Goal: Task Accomplishment & Management: Use online tool/utility

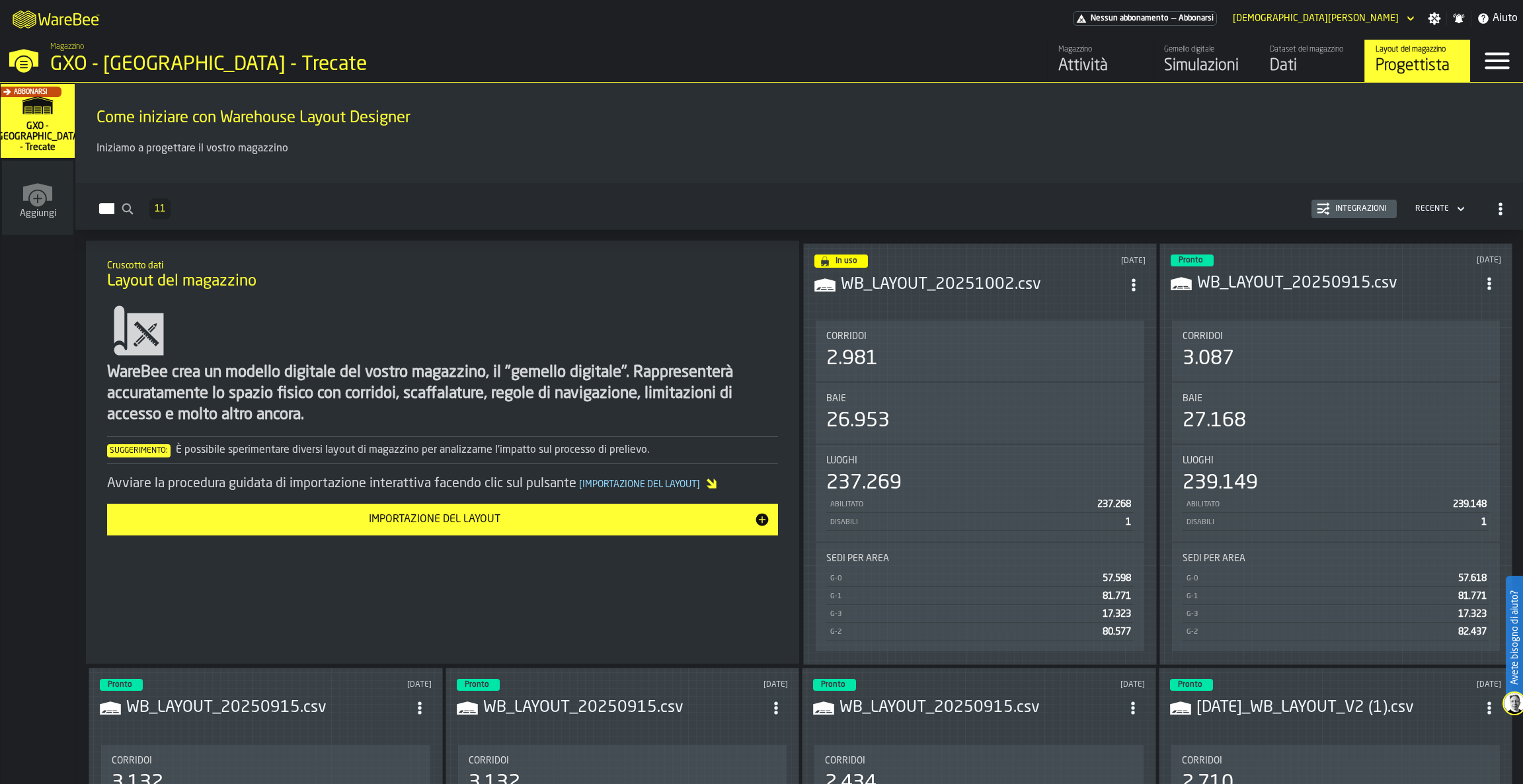
click at [1027, 388] on div "Baie 26.953" at bounding box center [980, 413] width 329 height 61
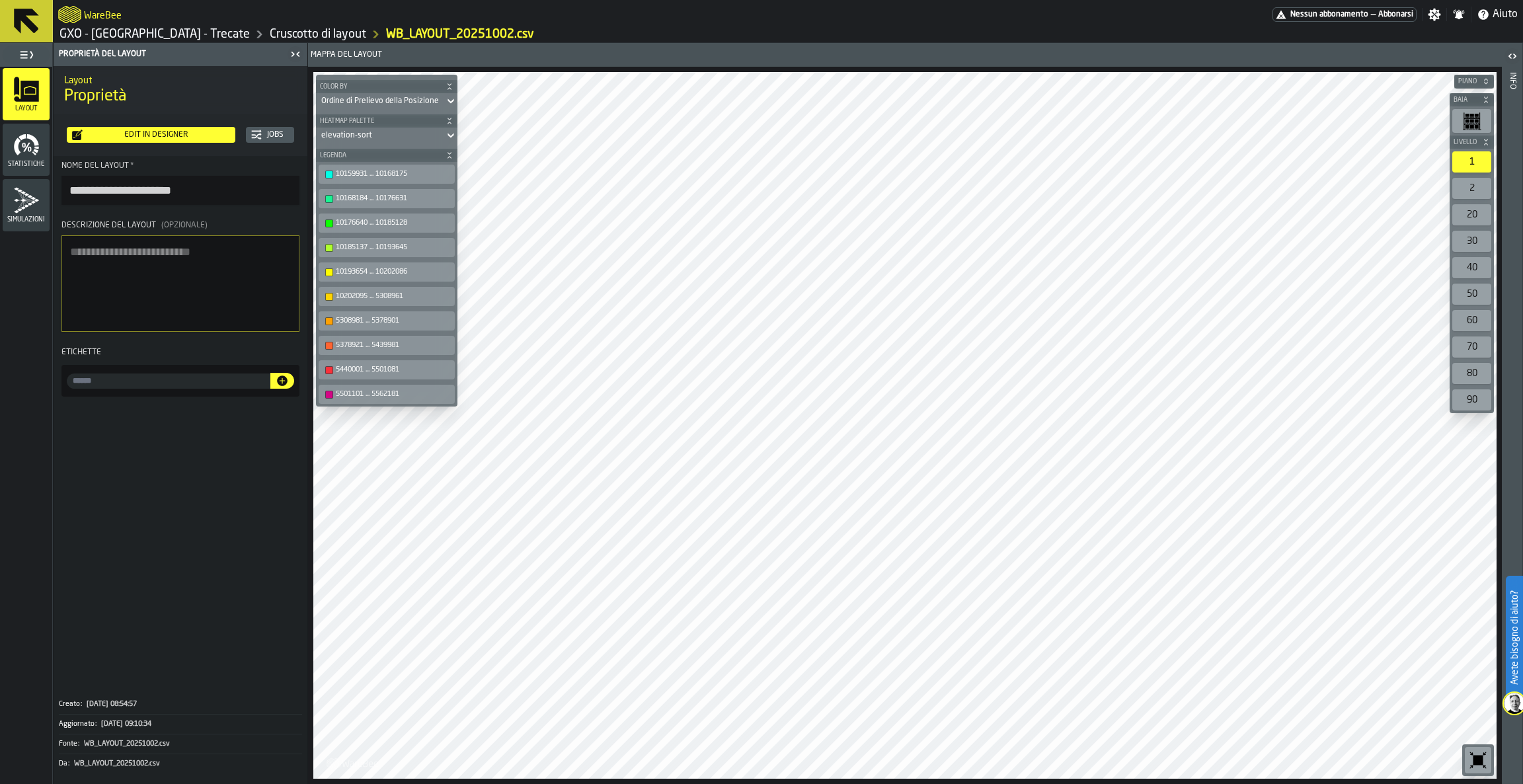
click at [1473, 81] on span "Piano" at bounding box center [1467, 81] width 24 height 7
click at [1463, 98] on div "G-0" at bounding box center [1466, 98] width 15 height 10
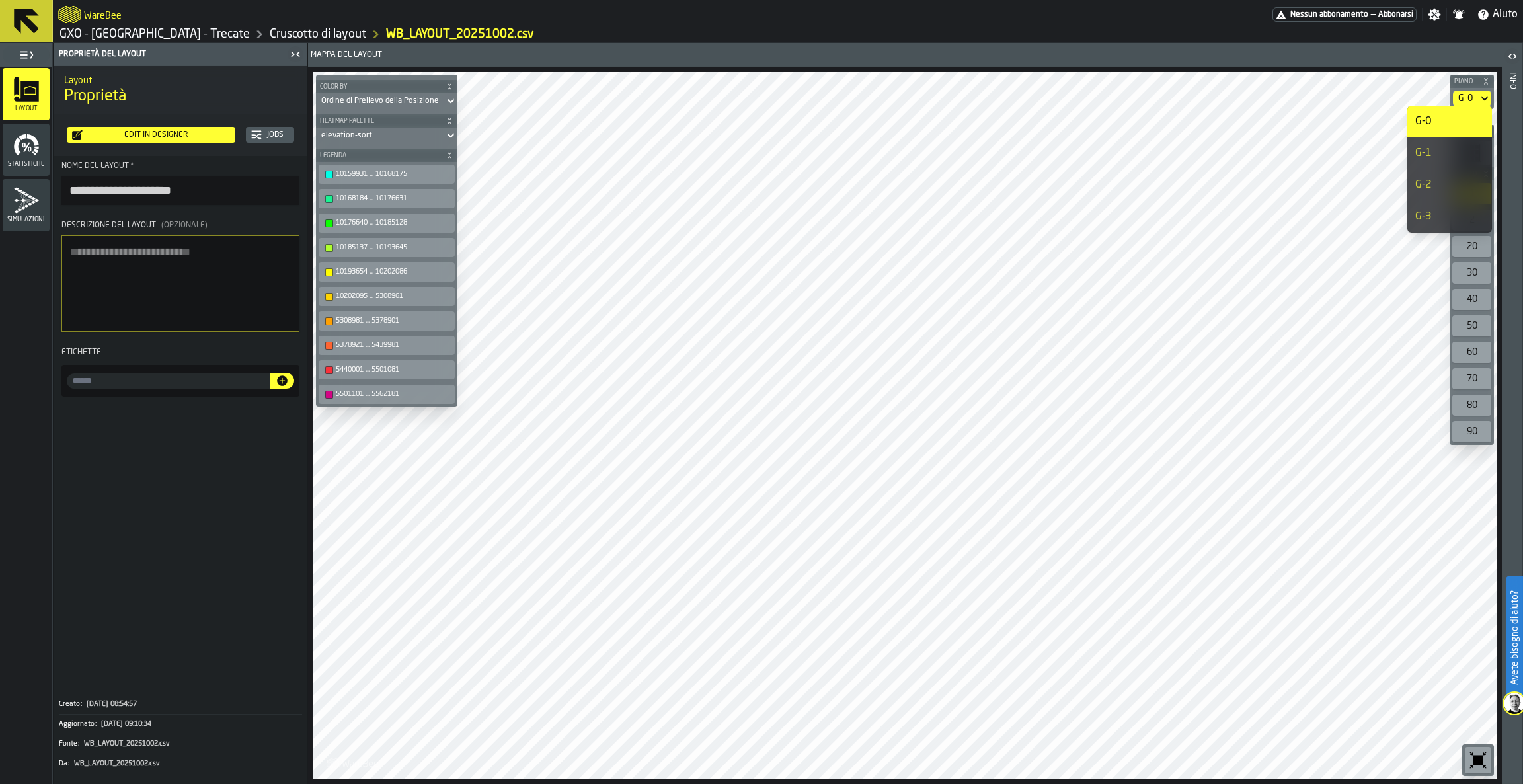
click at [1461, 153] on div "G-1" at bounding box center [1449, 153] width 69 height 16
click at [1432, 160] on div "G-1" at bounding box center [1449, 153] width 69 height 16
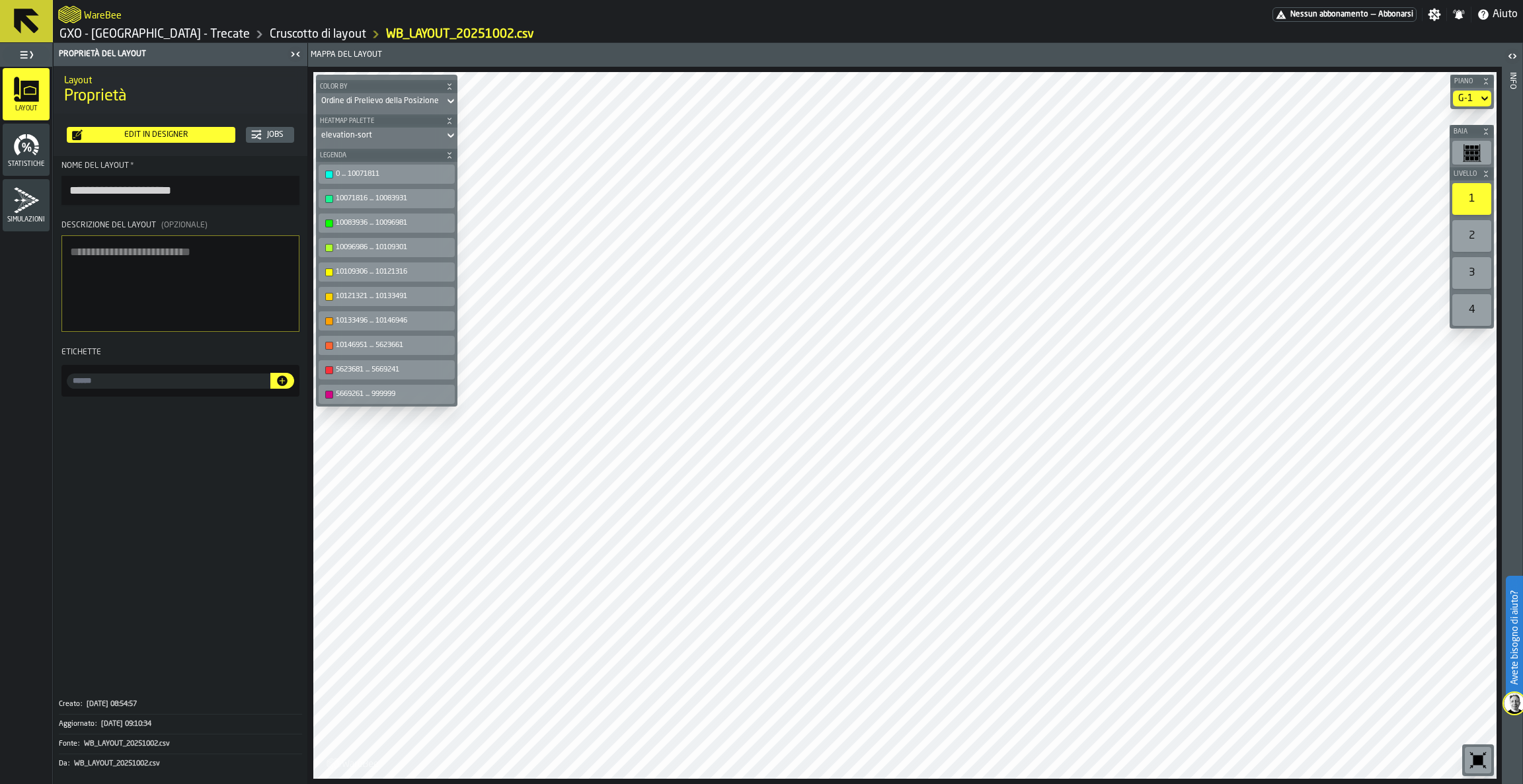
click at [124, 139] on div "Edit in Designer" at bounding box center [156, 135] width 147 height 9
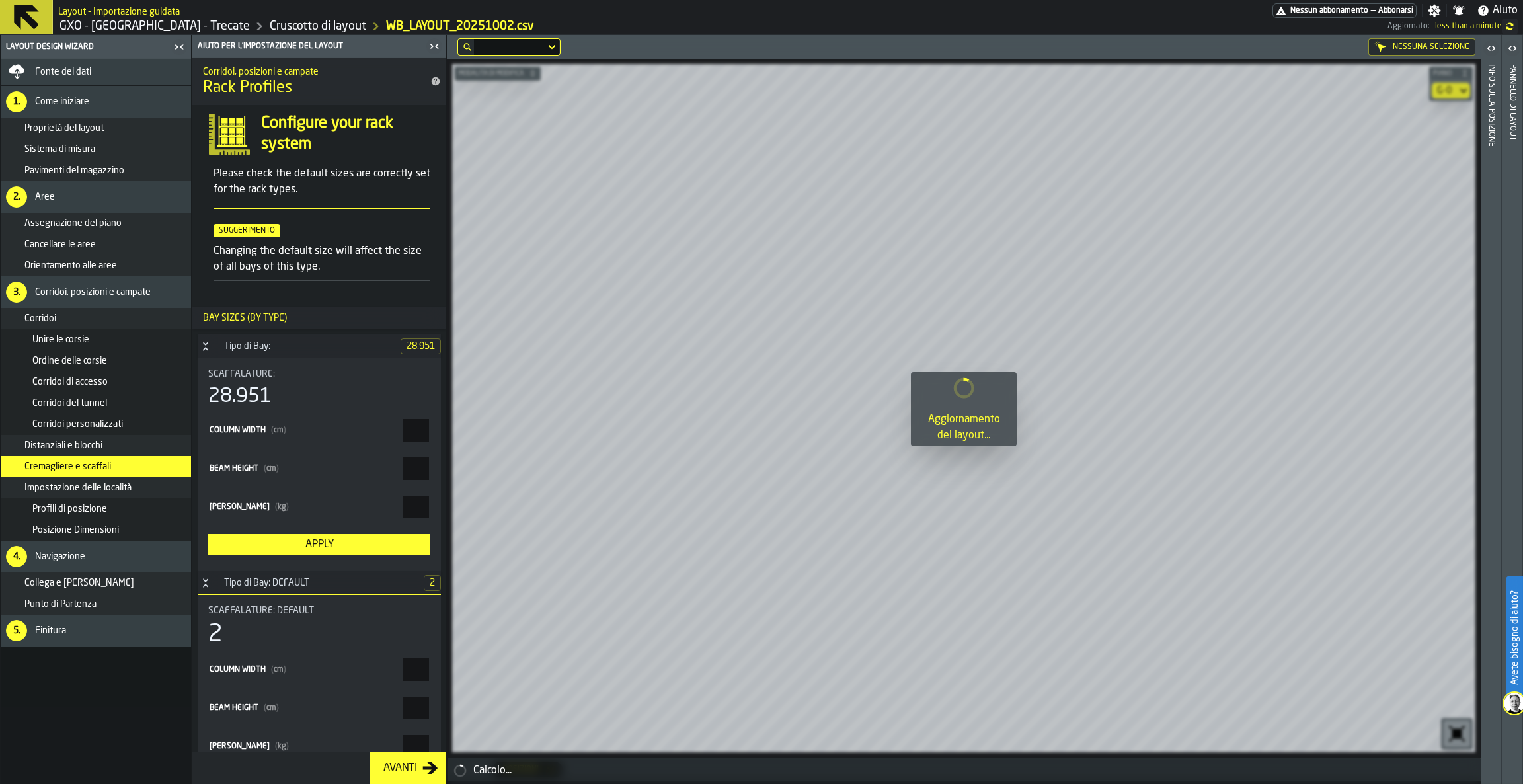
click at [382, 761] on div "Avanti" at bounding box center [400, 767] width 44 height 16
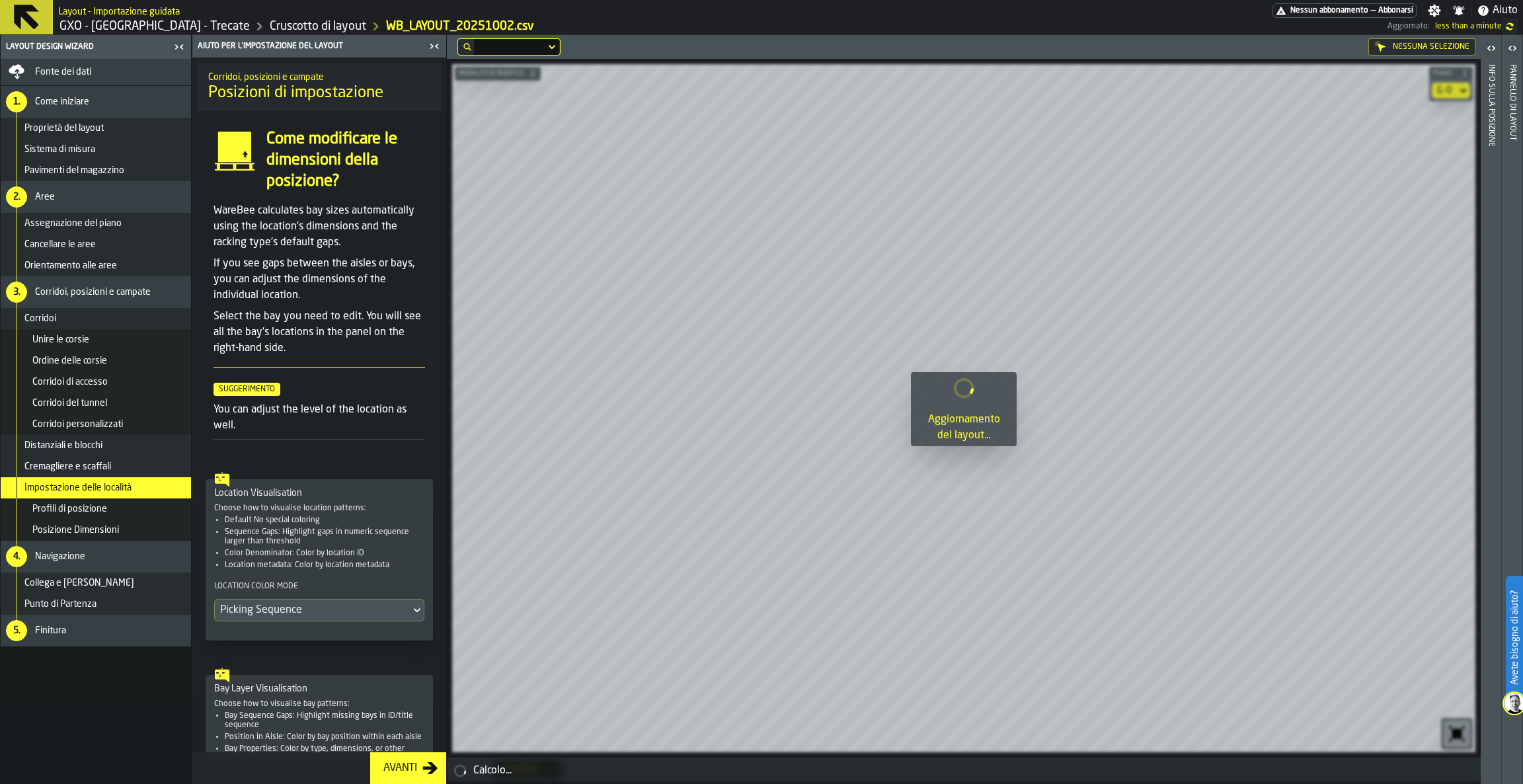
click at [407, 759] on button "Avanti" at bounding box center [408, 767] width 76 height 31
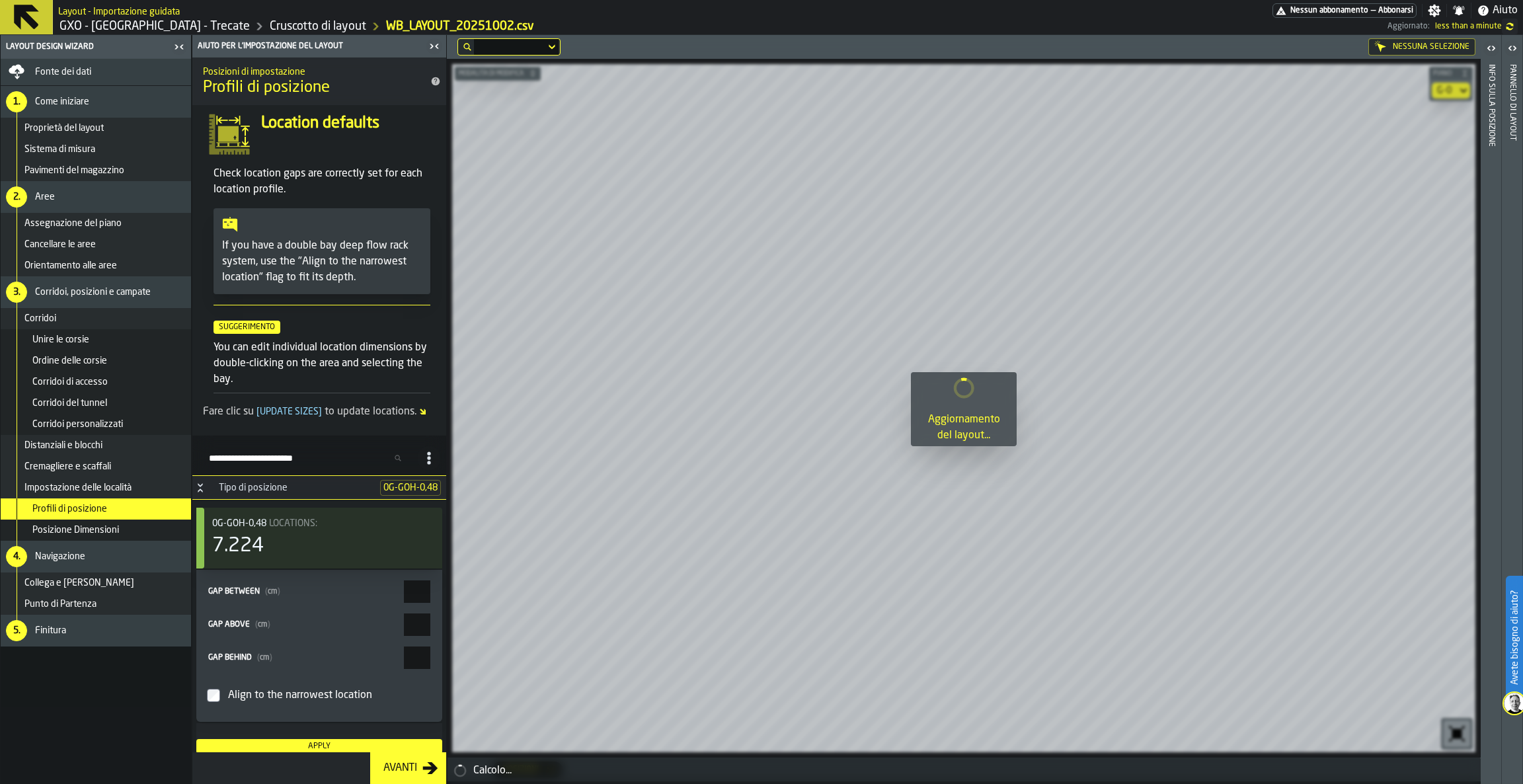
click at [433, 45] on icon "button-toggle-Chiudimi" at bounding box center [431, 45] width 4 height 5
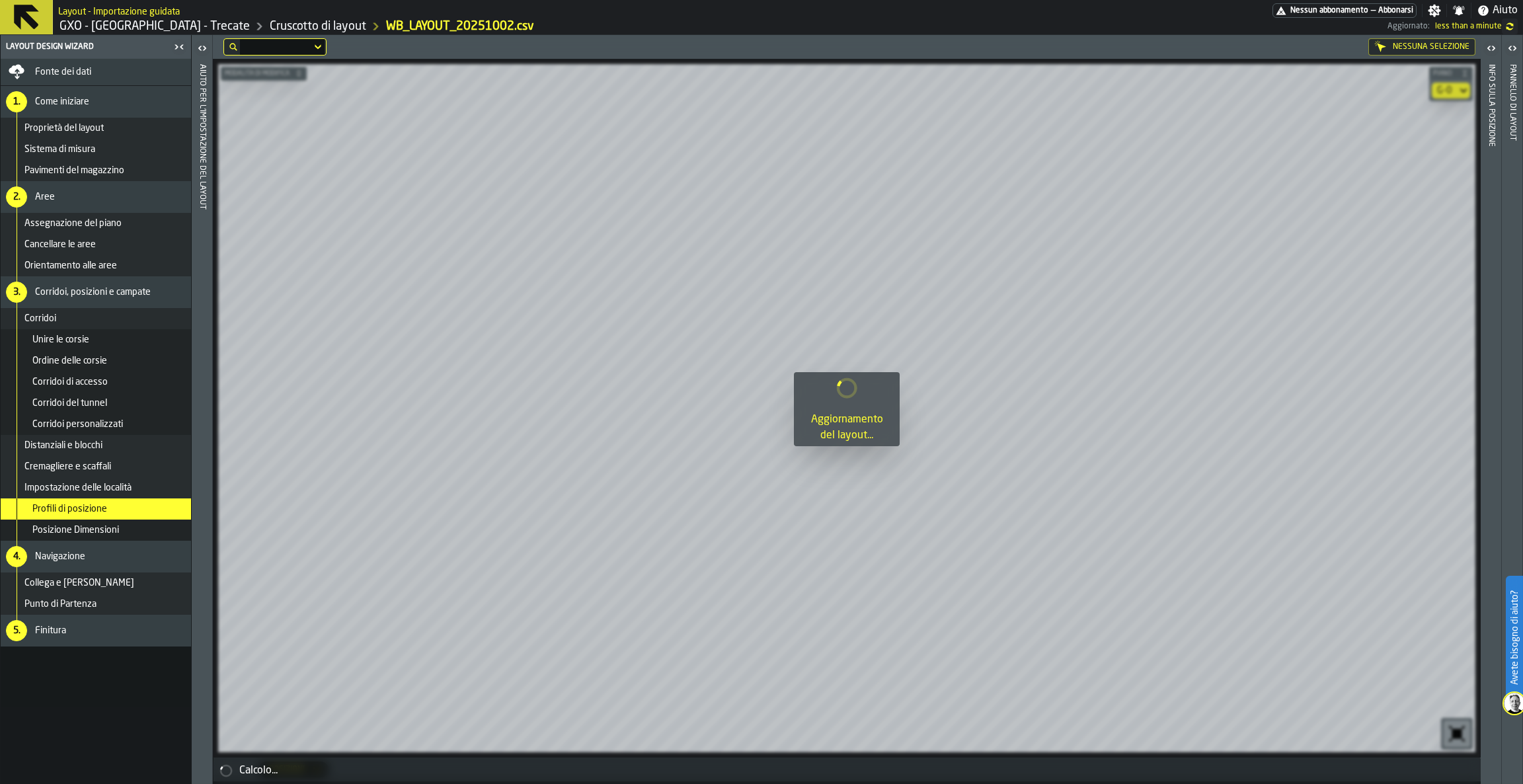
click at [184, 43] on icon "button-toggle-Chiudimi" at bounding box center [179, 46] width 16 height 16
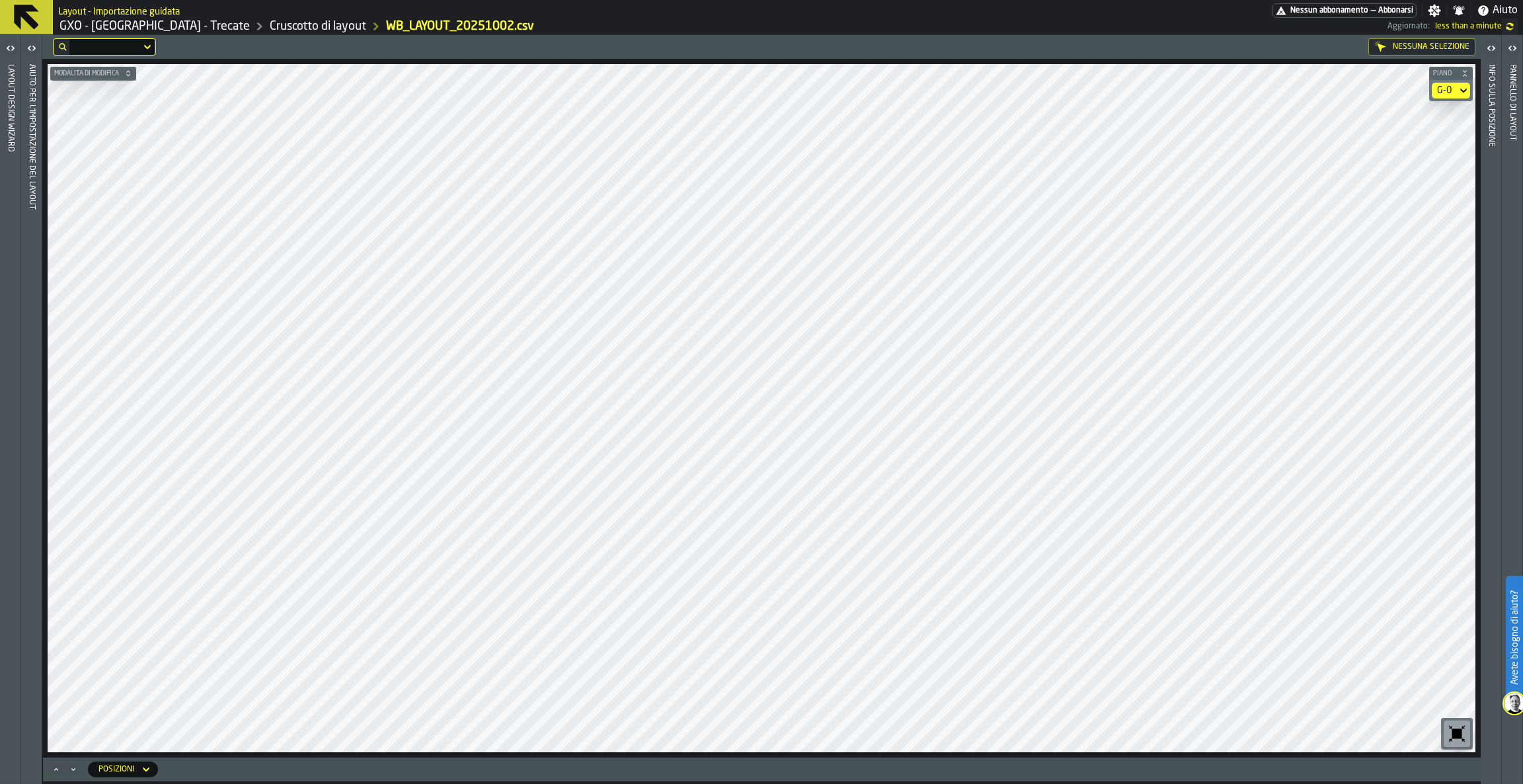
click at [1456, 89] on icon at bounding box center [1463, 90] width 13 height 16
click at [1418, 212] on div "G-2" at bounding box center [1428, 208] width 69 height 16
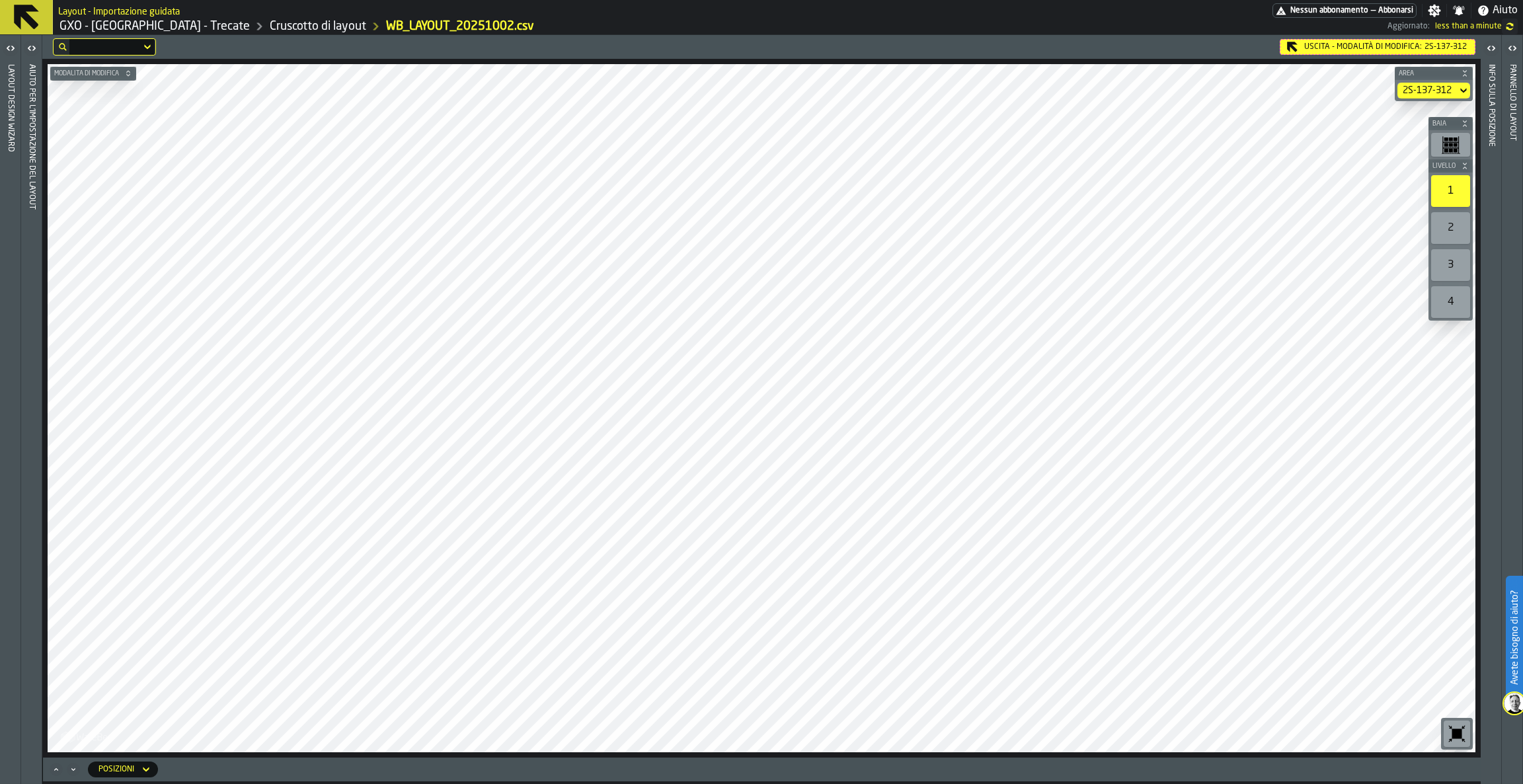
click at [10, 27] on icon at bounding box center [26, 17] width 31 height 31
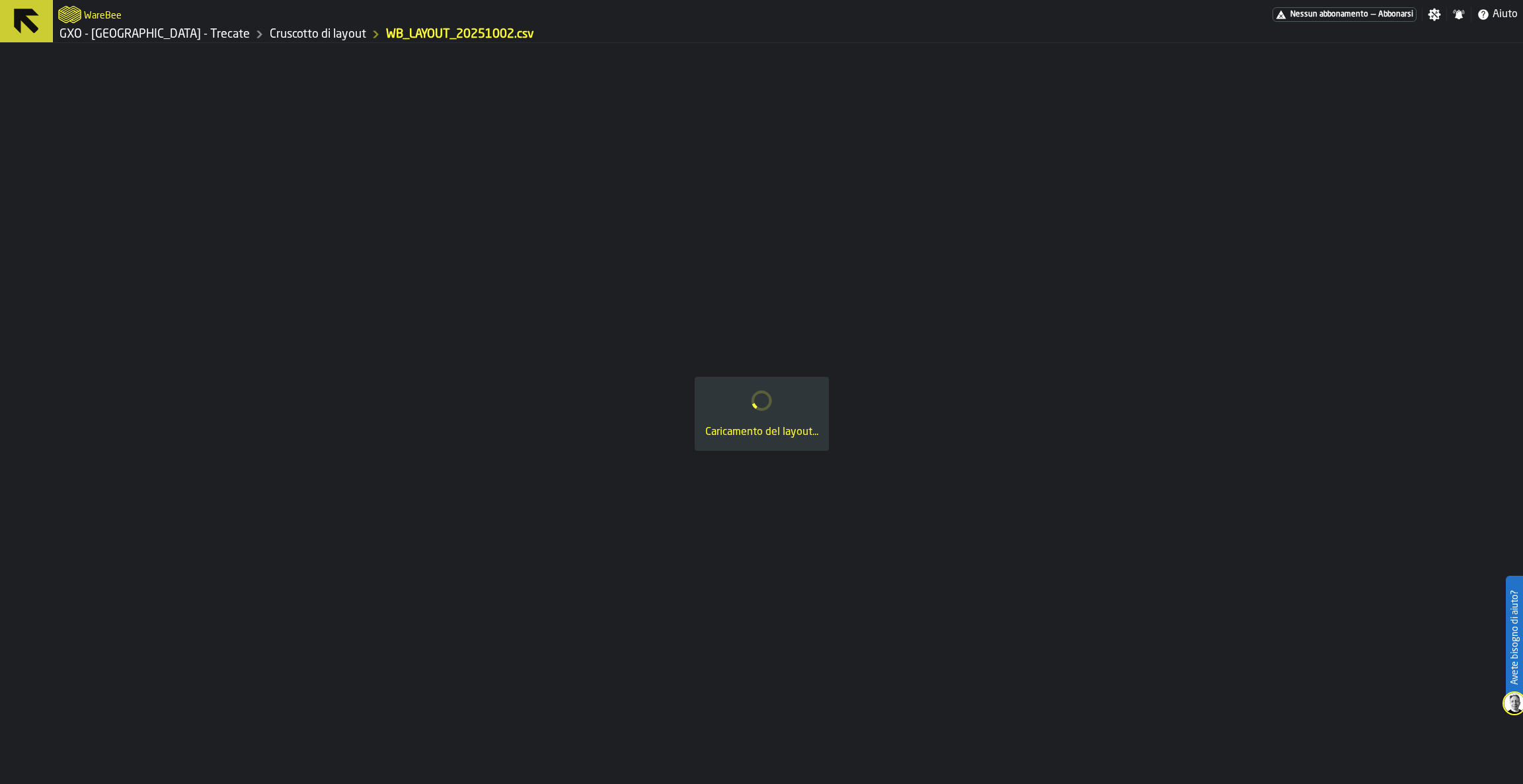
click at [14, 25] on icon at bounding box center [26, 20] width 25 height 25
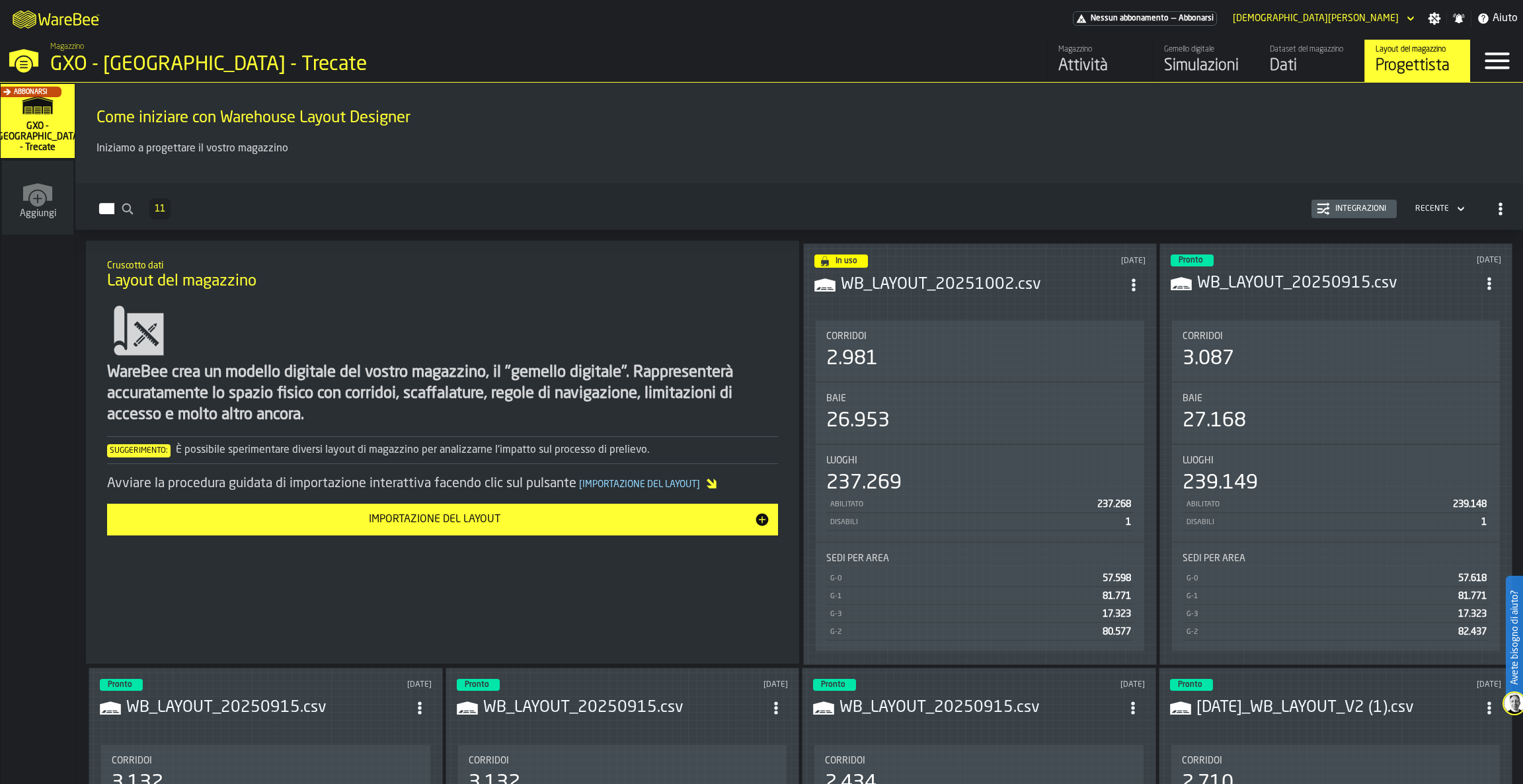
click at [1050, 301] on header "In uso [DATE] WB_LAYOUT_20251002.csv" at bounding box center [980, 280] width 331 height 53
